Goal: Information Seeking & Learning: Learn about a topic

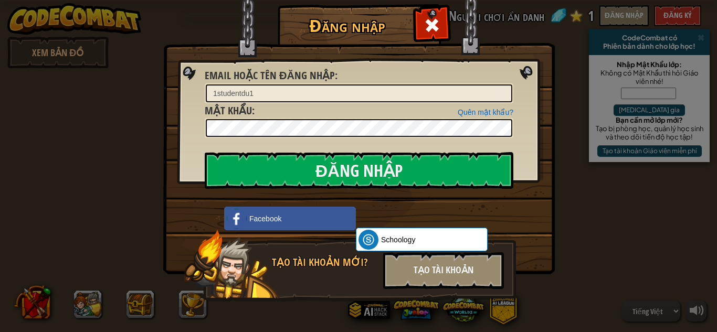
select select "vi"
click at [327, 166] on input "Đăng nhập" at bounding box center [359, 170] width 308 height 37
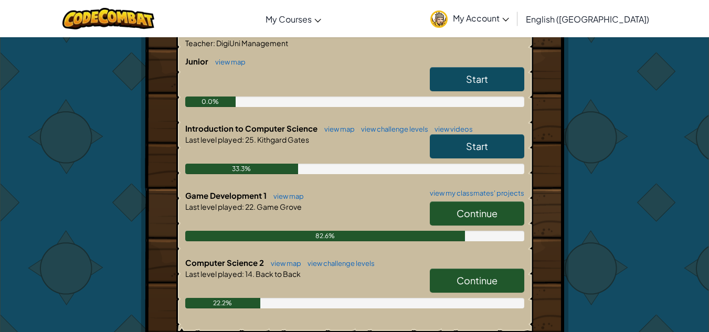
scroll to position [197, 0]
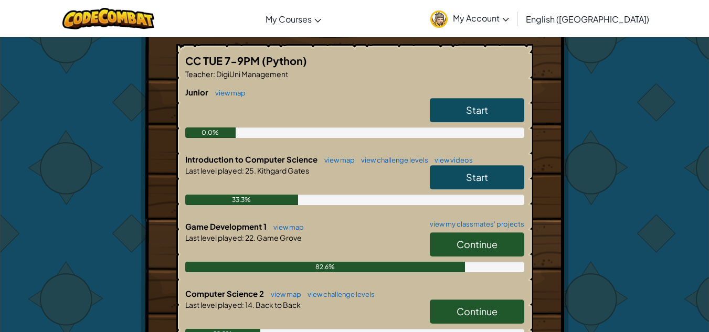
click at [489, 242] on span "Continue" at bounding box center [476, 244] width 41 height 12
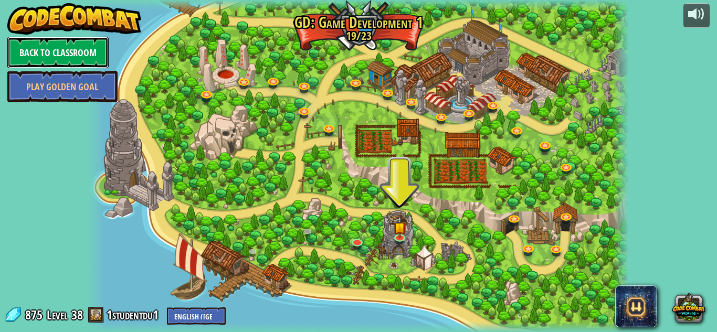
click at [49, 42] on link "Back to Classroom" at bounding box center [57, 52] width 101 height 31
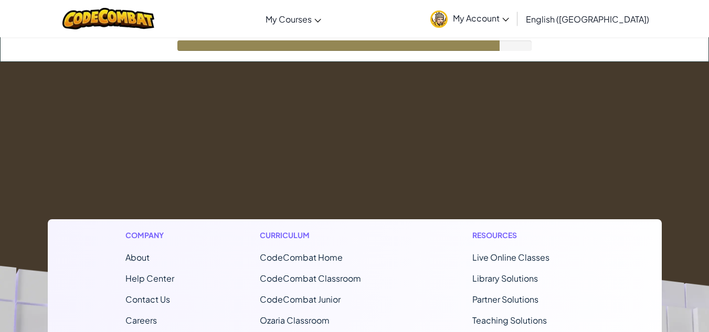
scroll to position [46, 0]
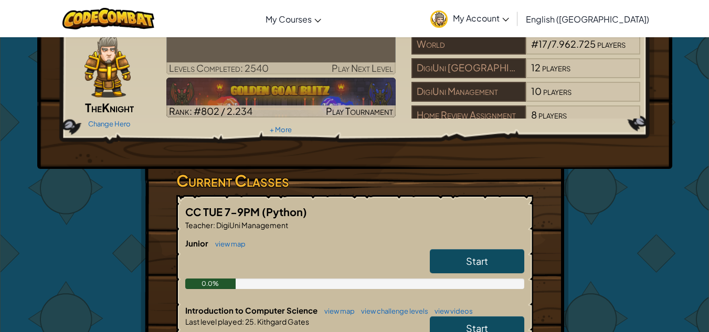
click at [461, 238] on h6 "Junior view map" at bounding box center [354, 244] width 339 height 12
click at [487, 249] on link "Start" at bounding box center [477, 261] width 94 height 24
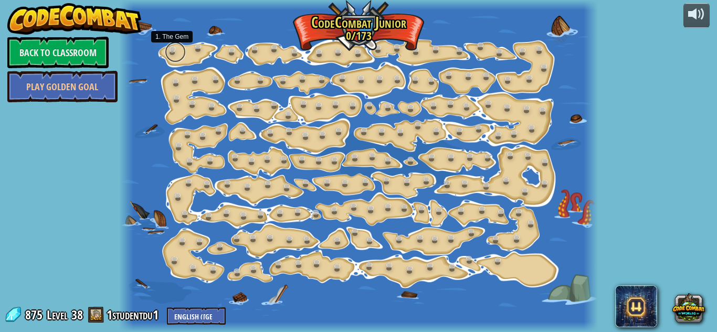
click at [177, 49] on link at bounding box center [175, 51] width 21 height 21
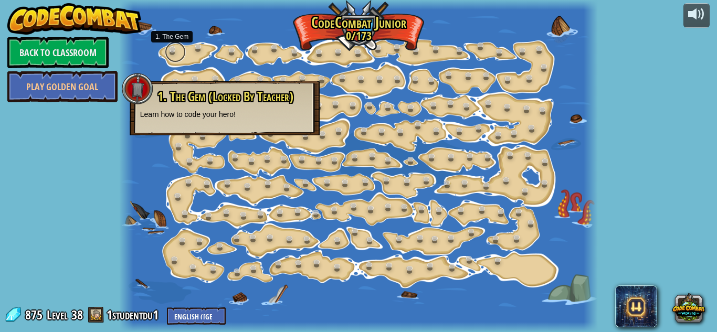
click at [172, 49] on link at bounding box center [175, 51] width 21 height 21
click at [58, 47] on link "Back to Classroom" at bounding box center [57, 52] width 101 height 31
